Goal: Task Accomplishment & Management: Manage account settings

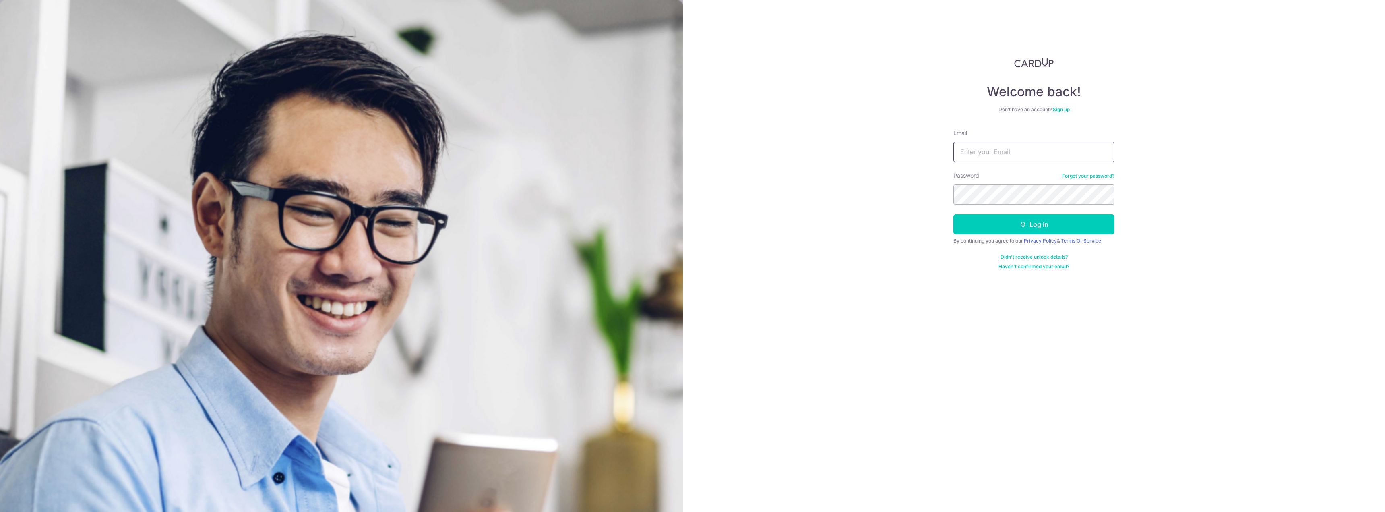
click at [979, 151] on input "Email" at bounding box center [1034, 152] width 161 height 20
type input "[EMAIL_ADDRESS][DOMAIN_NAME]"
click at [1032, 226] on button "Log in" at bounding box center [1034, 224] width 161 height 20
